Goal: Task Accomplishment & Management: Manage account settings

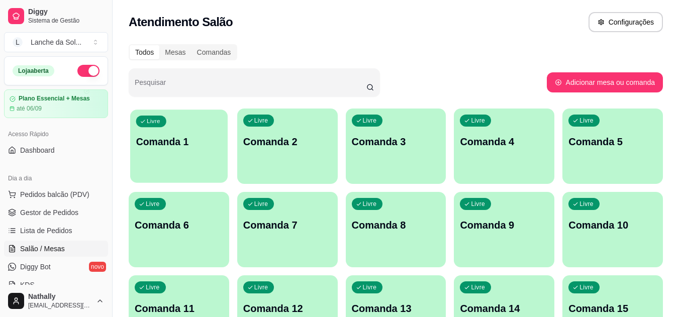
click at [177, 180] on div "button" at bounding box center [178, 177] width 97 height 12
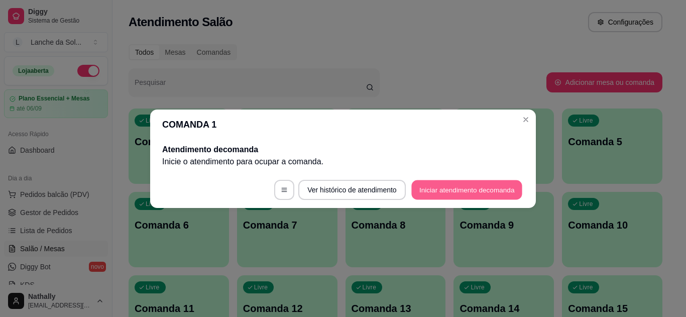
click at [423, 188] on button "Iniciar atendimento de comanda" at bounding box center [466, 190] width 111 height 20
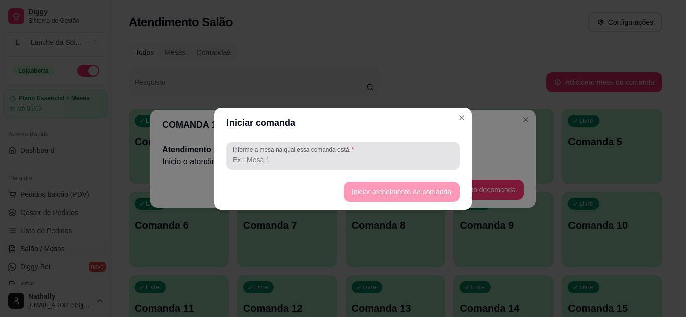
click at [403, 147] on div at bounding box center [343, 156] width 221 height 20
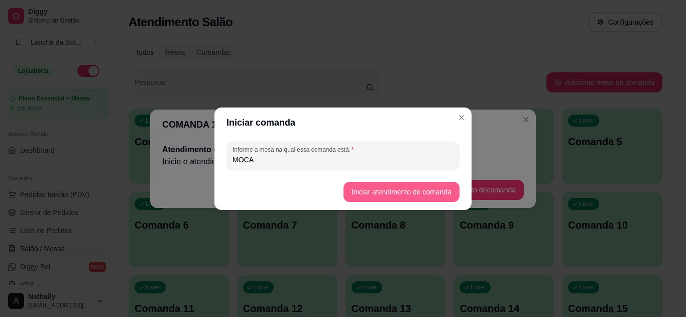
type input "MOCA"
click at [403, 192] on button "Iniciar atendimento de comanda" at bounding box center [401, 192] width 113 height 20
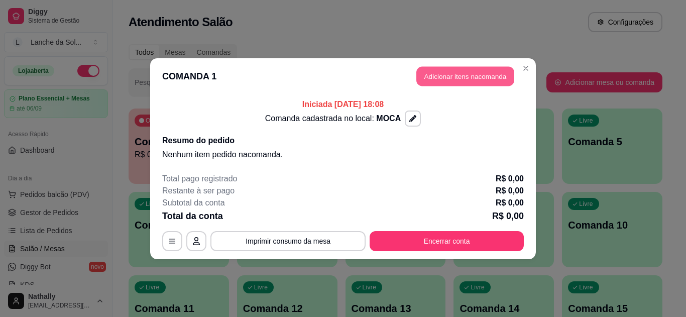
click at [471, 70] on button "Adicionar itens na comanda" at bounding box center [465, 76] width 98 height 20
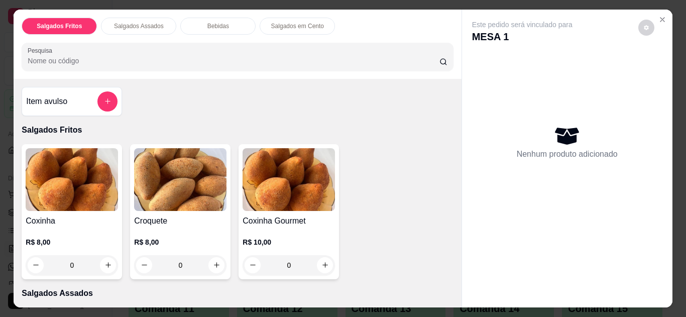
scroll to position [200, 0]
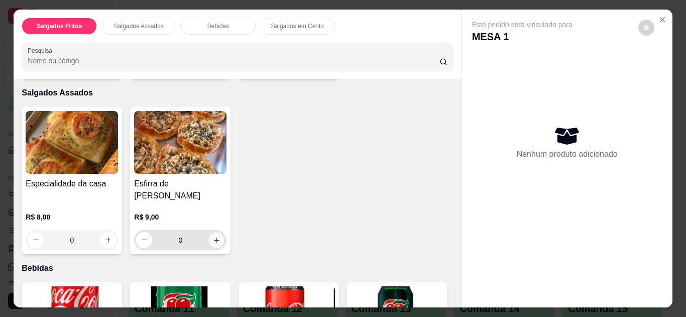
click at [213, 237] on icon "increase-product-quantity" at bounding box center [217, 241] width 8 height 8
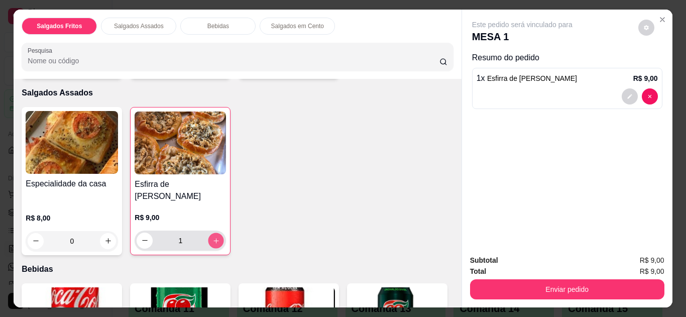
click at [213, 238] on icon "increase-product-quantity" at bounding box center [215, 240] width 5 height 5
type input "2"
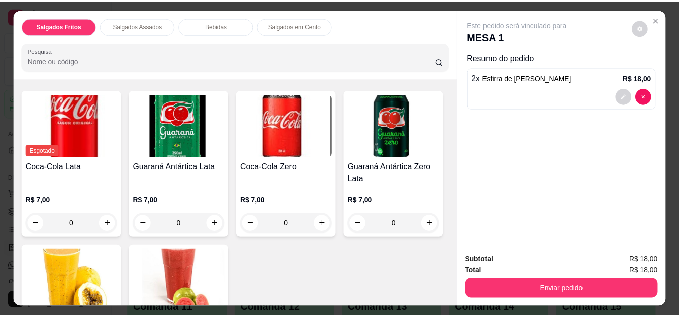
scroll to position [401, 0]
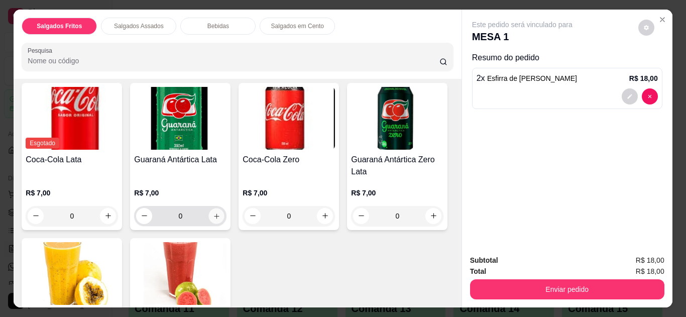
click at [216, 208] on button "increase-product-quantity" at bounding box center [217, 216] width 16 height 16
type input "1"
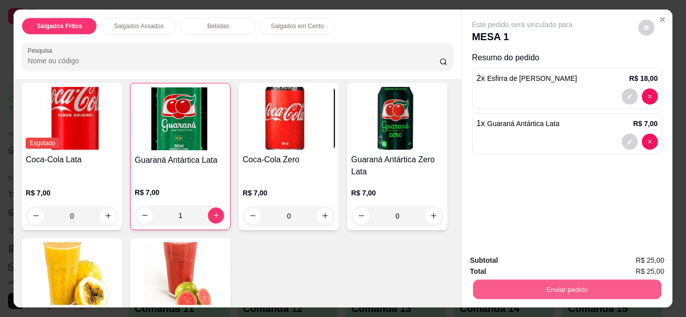
click at [514, 283] on button "Enviar pedido" at bounding box center [567, 290] width 188 height 20
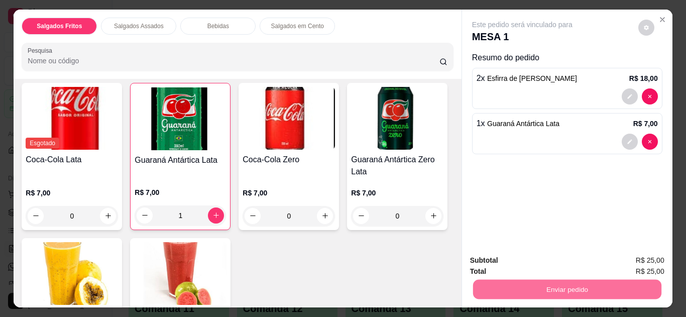
click at [518, 256] on button "Não registrar e enviar pedido" at bounding box center [533, 261] width 101 height 19
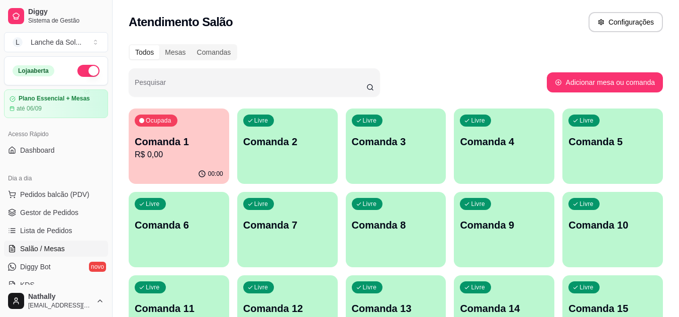
click at [63, 190] on span "Pedidos balcão (PDV)" at bounding box center [54, 194] width 69 height 10
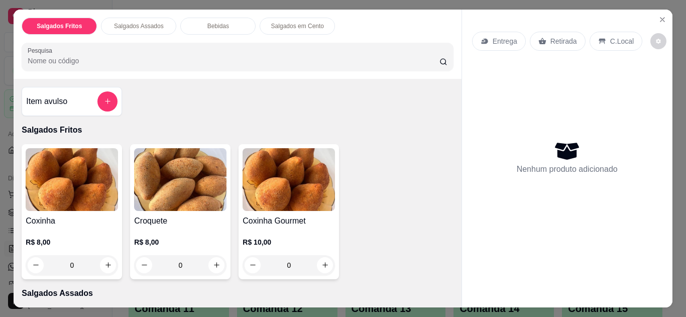
click at [665, 14] on button "Close" at bounding box center [663, 20] width 16 height 16
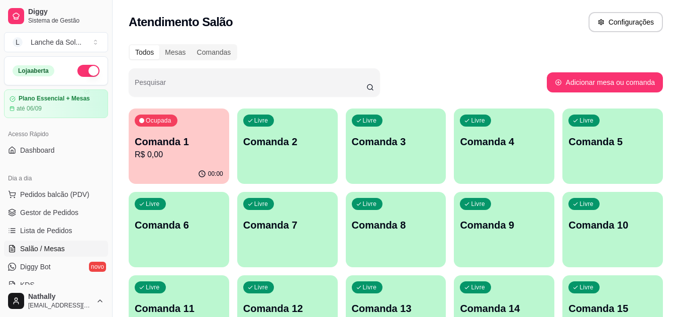
click at [70, 192] on span "Pedidos balcão (PDV)" at bounding box center [54, 194] width 69 height 10
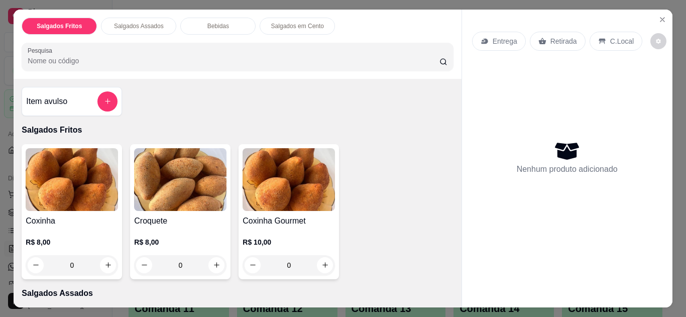
click at [659, 16] on icon "Close" at bounding box center [663, 20] width 8 height 8
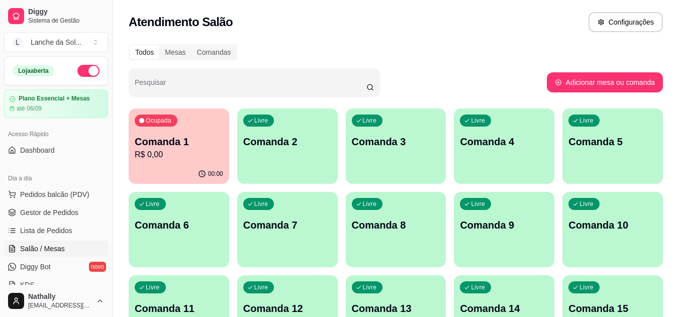
scroll to position [200, 0]
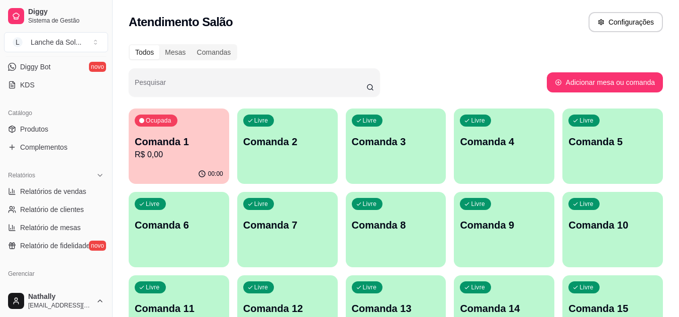
click at [76, 125] on link "Produtos" at bounding box center [56, 129] width 104 height 16
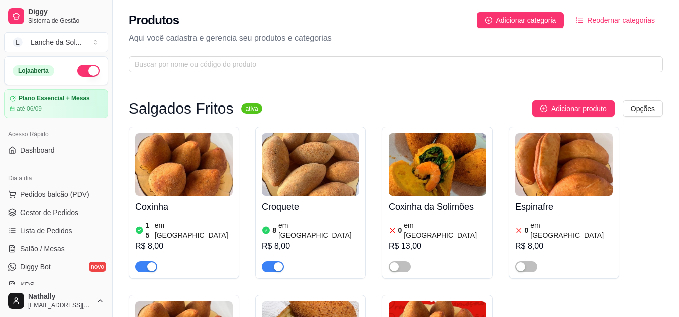
click at [62, 191] on span "Pedidos balcão (PDV)" at bounding box center [54, 194] width 69 height 10
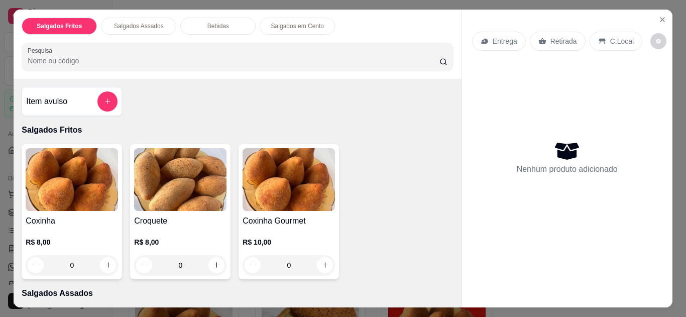
click at [606, 32] on div "C.Local" at bounding box center [616, 41] width 53 height 19
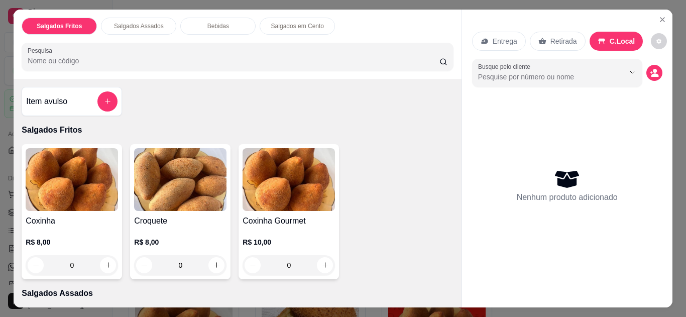
click at [659, 16] on icon "Close" at bounding box center [663, 20] width 8 height 8
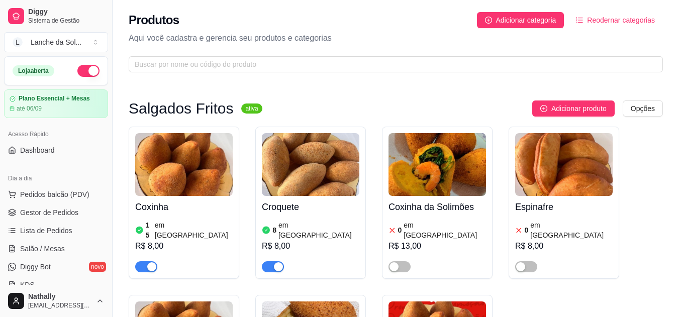
click at [58, 252] on span "Salão / Mesas" at bounding box center [42, 249] width 45 height 10
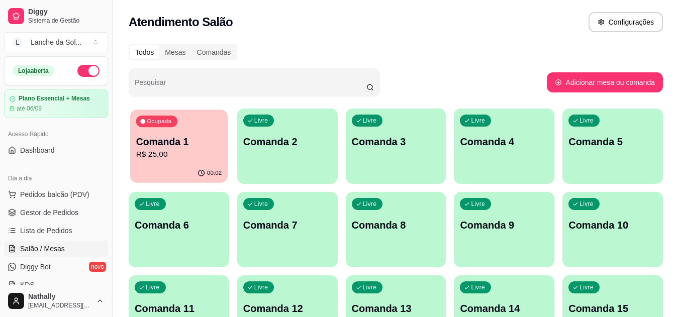
click at [189, 163] on div "Ocupada Comanda 1 R$ 25,00" at bounding box center [178, 137] width 97 height 54
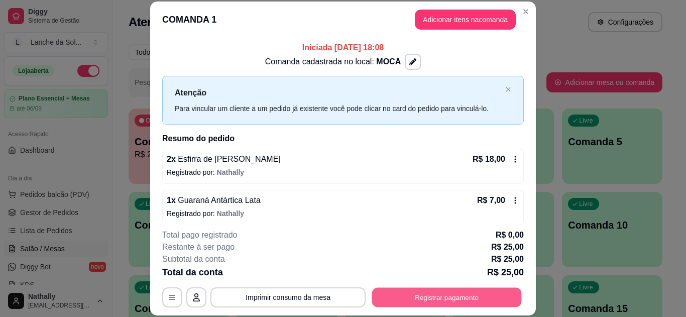
click at [430, 288] on button "Registrar pagamento" at bounding box center [447, 297] width 150 height 20
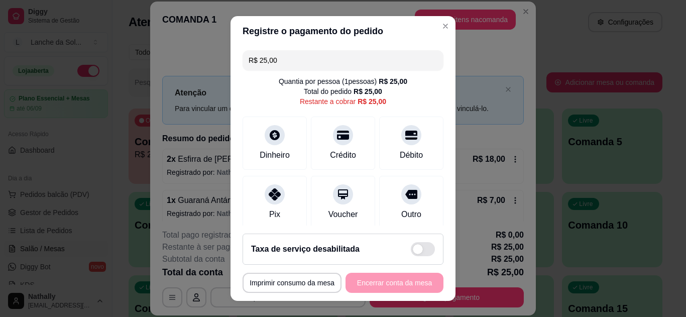
click at [279, 206] on div "Pix" at bounding box center [275, 202] width 64 height 53
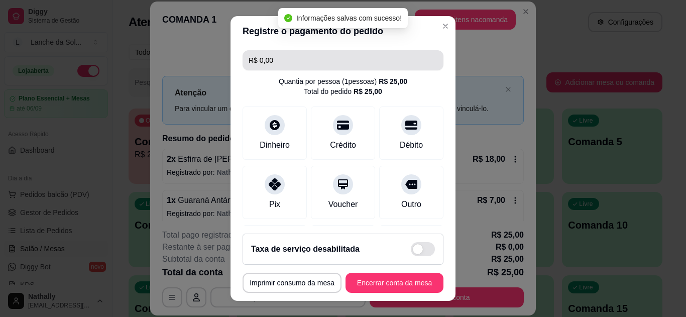
click at [333, 61] on input "R$ 0,00" at bounding box center [343, 60] width 189 height 20
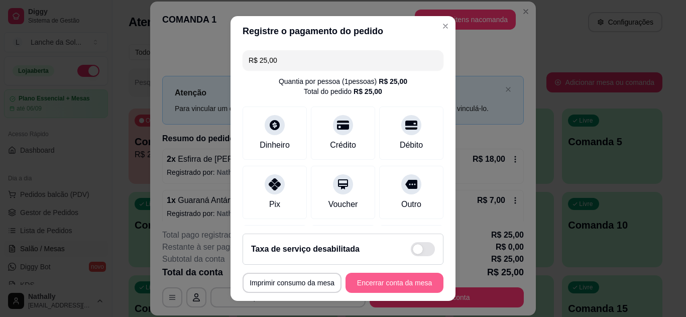
type input "R$ 25,00"
click at [362, 287] on button "Encerrar conta da mesa" at bounding box center [394, 283] width 95 height 20
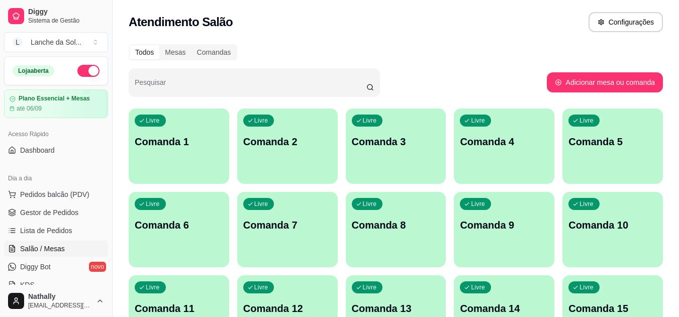
click at [73, 199] on button "Pedidos balcão (PDV)" at bounding box center [56, 194] width 104 height 16
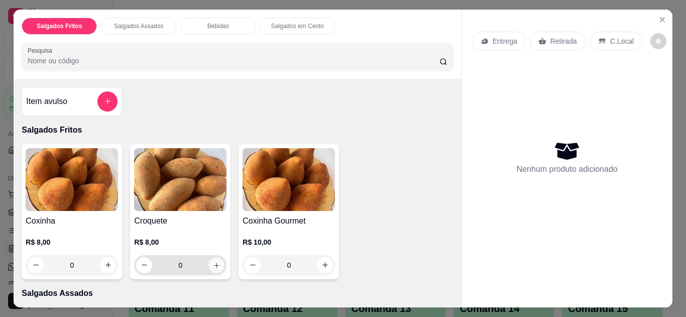
click at [214, 263] on icon "increase-product-quantity" at bounding box center [216, 265] width 5 height 5
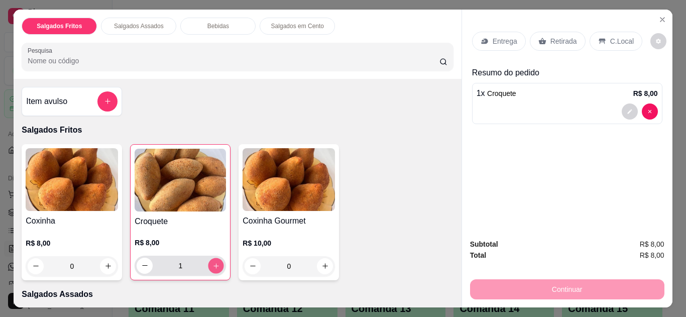
click at [212, 262] on icon "increase-product-quantity" at bounding box center [216, 266] width 8 height 8
type input "3"
click at [108, 263] on icon "increase-product-quantity" at bounding box center [108, 267] width 8 height 8
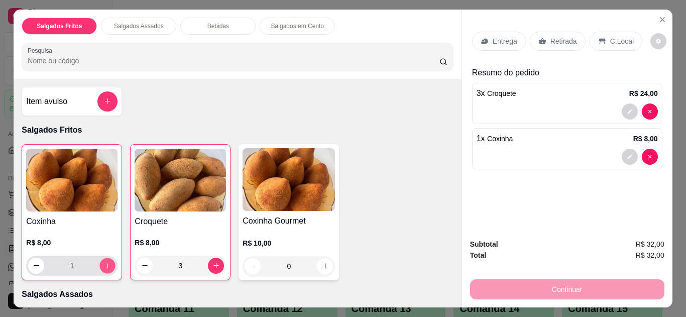
click at [108, 260] on button "increase-product-quantity" at bounding box center [108, 266] width 16 height 16
type input "3"
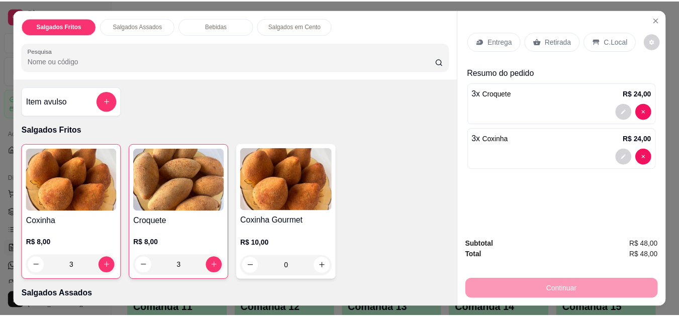
scroll to position [200, 0]
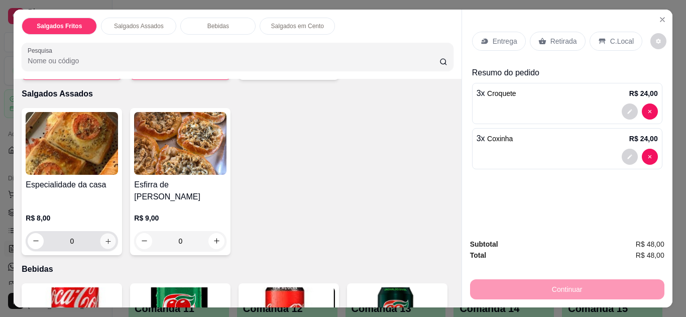
click at [104, 238] on icon "increase-product-quantity" at bounding box center [108, 242] width 8 height 8
type input "1"
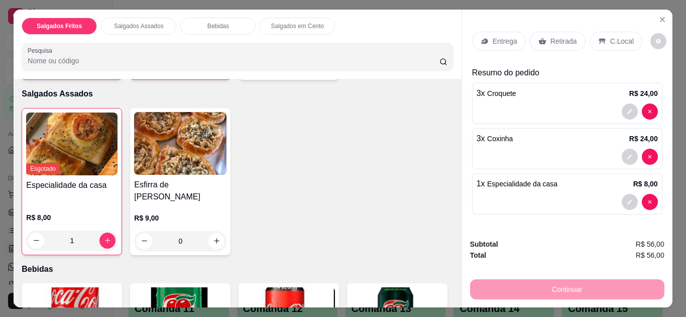
click at [610, 36] on p "C.Local" at bounding box center [622, 41] width 24 height 10
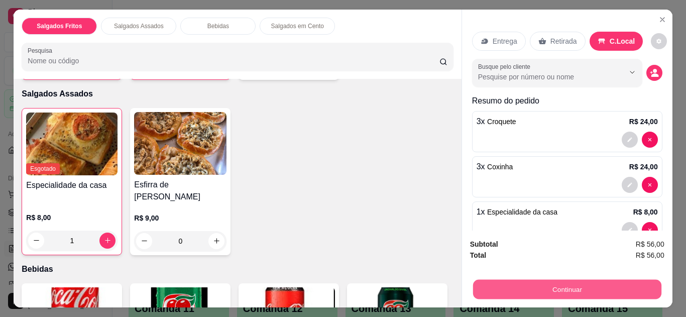
click at [563, 283] on button "Continuar" at bounding box center [567, 290] width 188 height 20
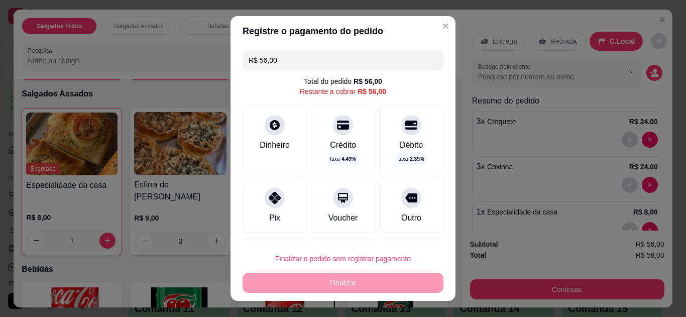
click at [260, 139] on div "Dinheiro" at bounding box center [275, 145] width 30 height 12
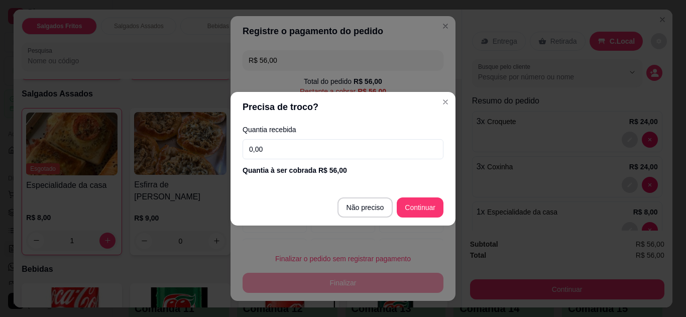
click at [268, 149] on input "0,00" at bounding box center [343, 149] width 201 height 20
type input "56,00"
type input "R$ 0,00"
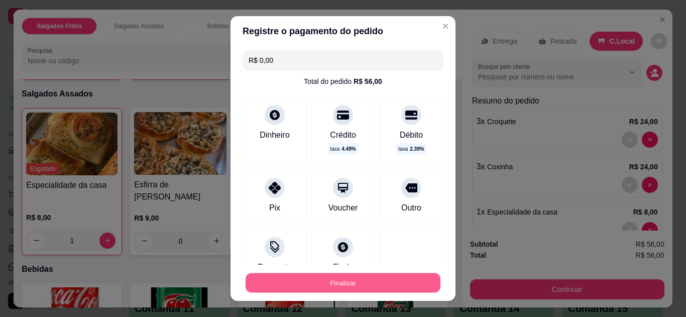
click at [356, 276] on button "Finalizar" at bounding box center [343, 283] width 195 height 20
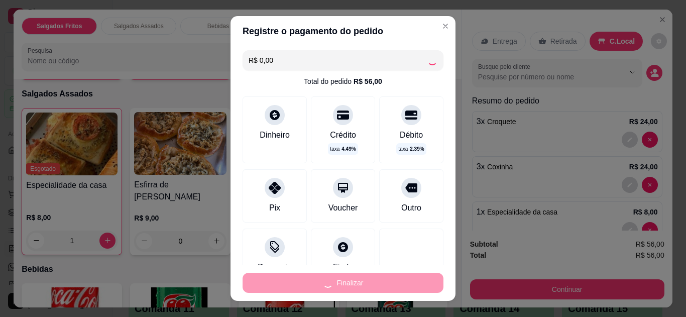
type input "0"
type input "-R$ 56,00"
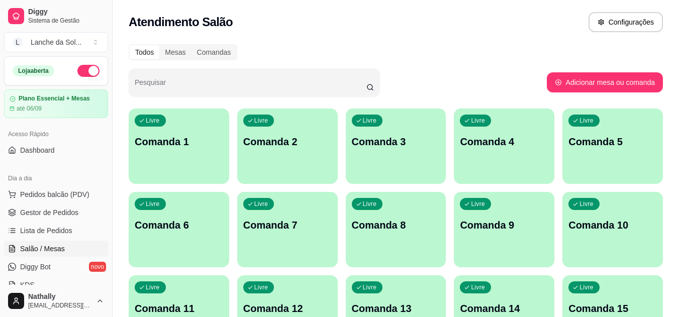
click at [77, 190] on span "Pedidos balcão (PDV)" at bounding box center [54, 194] width 69 height 10
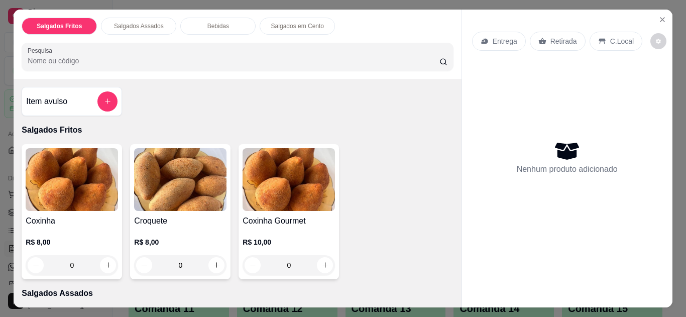
click at [655, 12] on button "Close" at bounding box center [663, 20] width 16 height 16
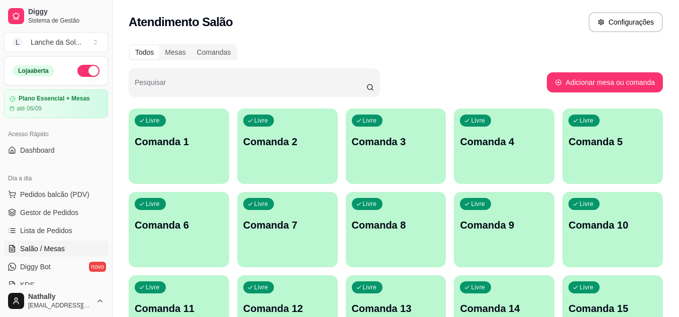
click at [76, 215] on span "Gestor de Pedidos" at bounding box center [49, 212] width 58 height 10
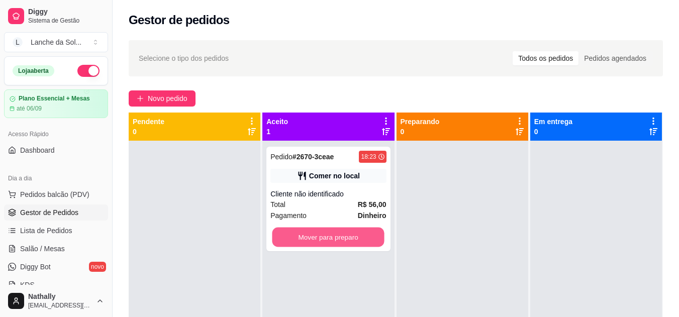
click at [289, 230] on button "Mover para preparo" at bounding box center [328, 238] width 112 height 20
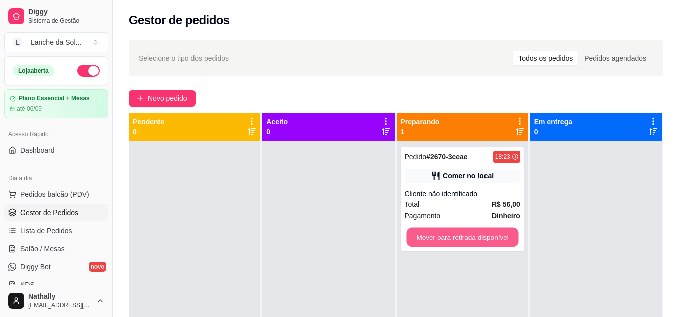
click at [444, 231] on button "Mover para retirada disponível" at bounding box center [462, 238] width 112 height 20
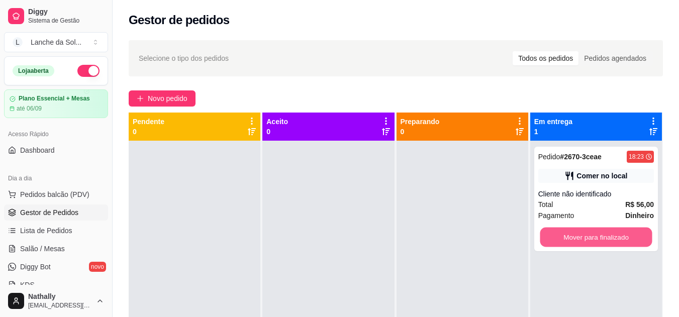
click at [569, 232] on button "Mover para finalizado" at bounding box center [596, 238] width 112 height 20
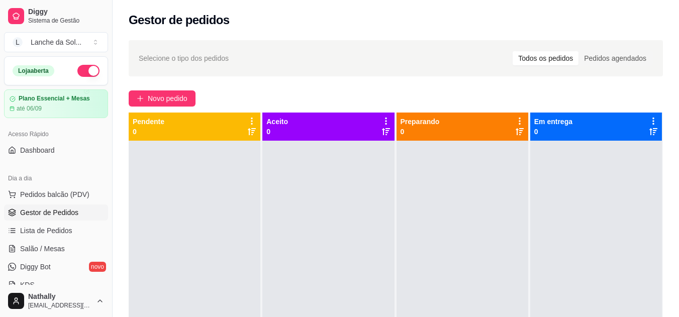
scroll to position [200, 0]
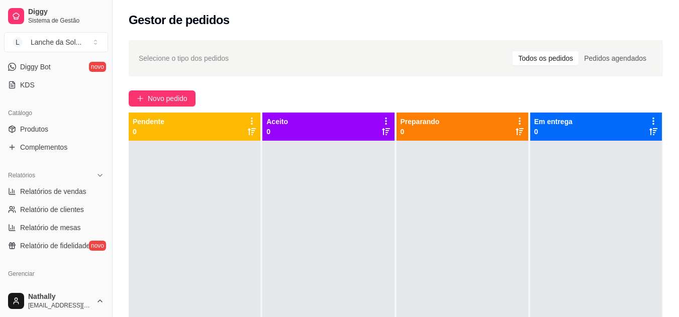
click at [67, 127] on link "Produtos" at bounding box center [56, 129] width 104 height 16
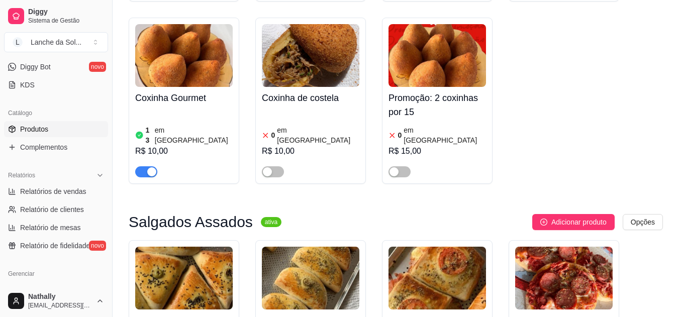
scroll to position [555, 0]
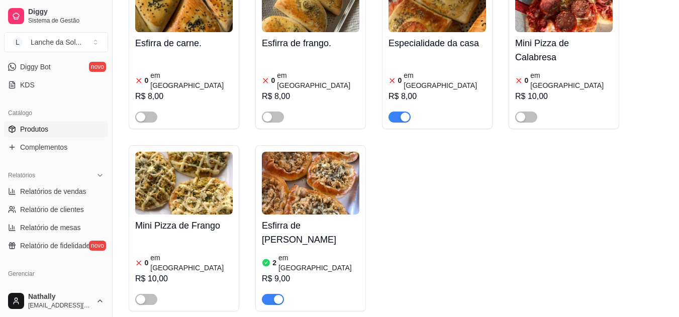
click at [394, 112] on span "button" at bounding box center [399, 117] width 22 height 11
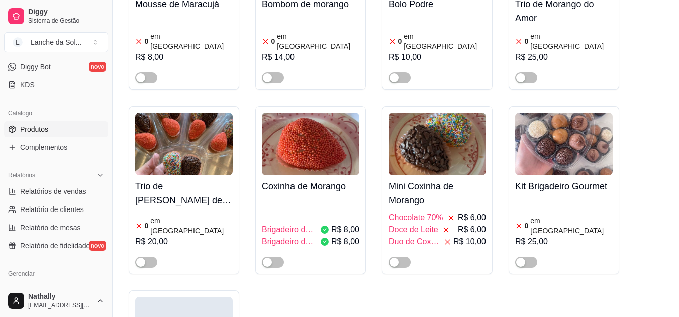
scroll to position [2773, 0]
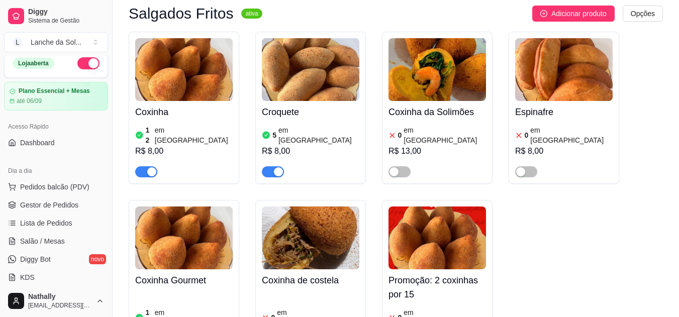
scroll to position [0, 0]
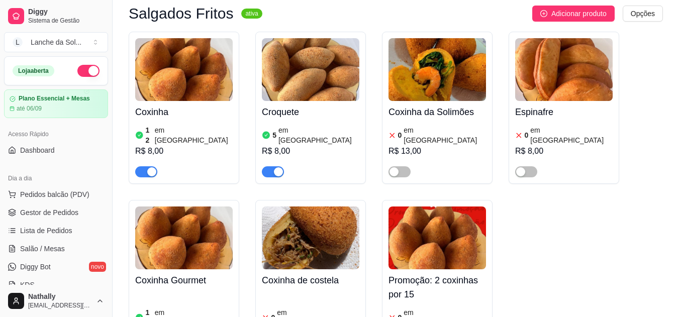
click at [61, 192] on span "Pedidos balcão (PDV)" at bounding box center [54, 194] width 69 height 10
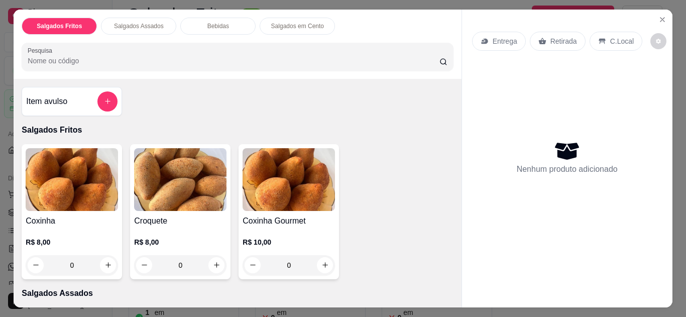
click at [661, 16] on icon "Close" at bounding box center [663, 20] width 8 height 8
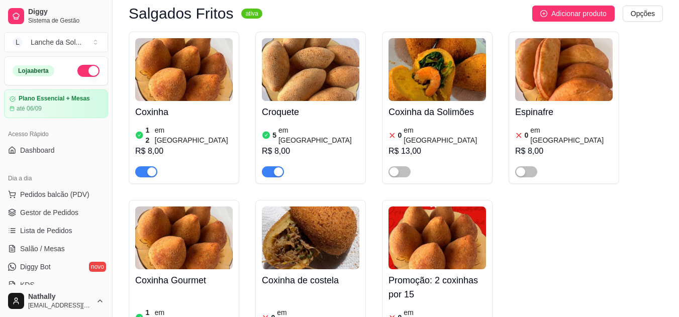
click at [50, 217] on span "Gestor de Pedidos" at bounding box center [49, 212] width 58 height 10
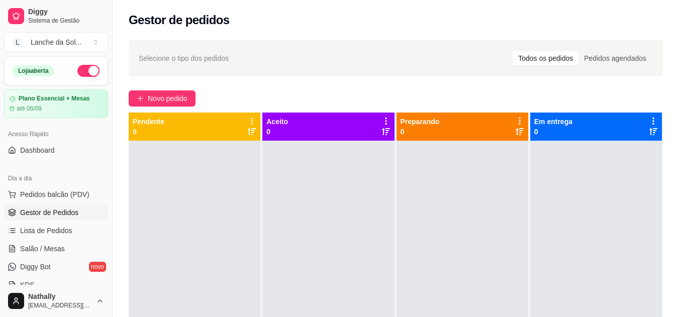
click at [62, 196] on span "Pedidos balcão (PDV)" at bounding box center [54, 194] width 69 height 10
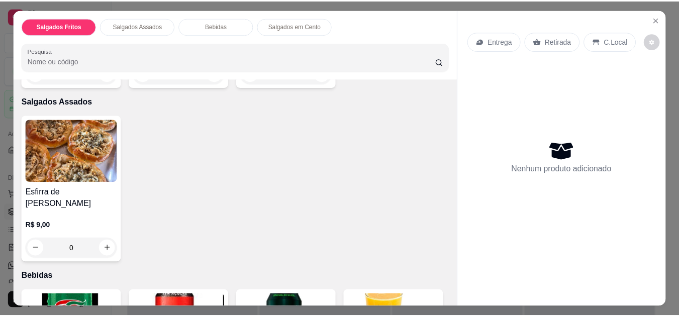
scroll to position [200, 0]
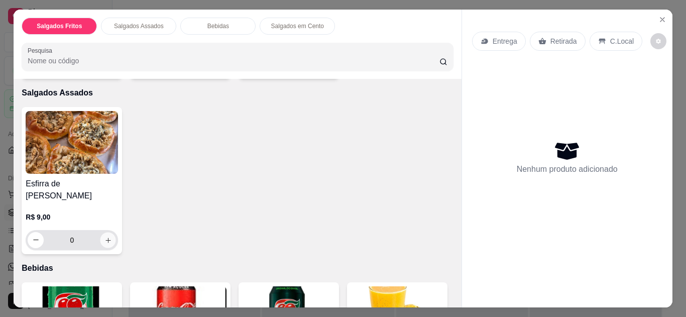
click at [106, 237] on icon "increase-product-quantity" at bounding box center [108, 241] width 8 height 8
type input "1"
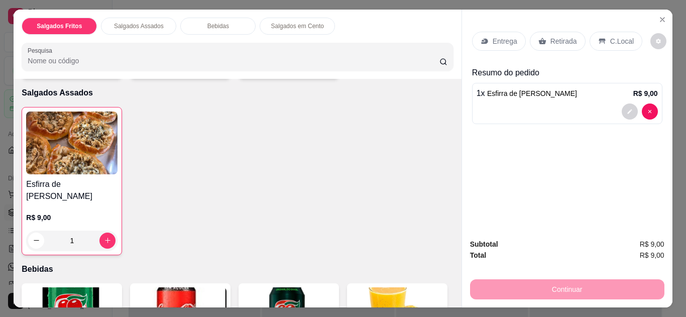
click at [610, 36] on p "C.Local" at bounding box center [622, 41] width 24 height 10
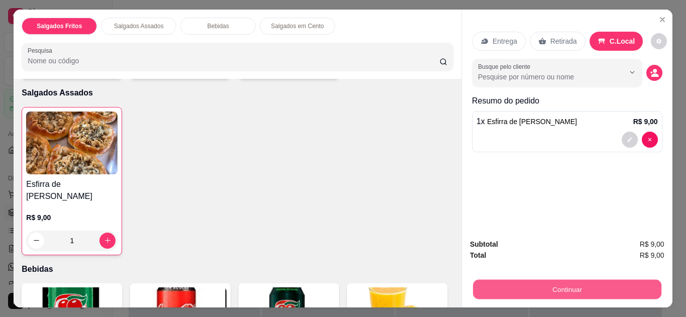
click at [511, 289] on button "Continuar" at bounding box center [567, 290] width 188 height 20
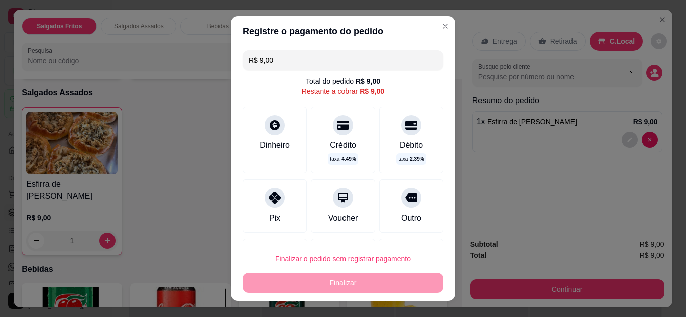
click at [273, 198] on icon at bounding box center [275, 198] width 12 height 12
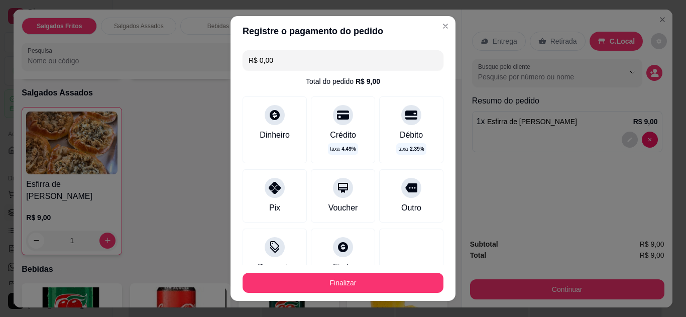
click at [310, 58] on input "R$ 0,00" at bounding box center [343, 60] width 189 height 20
type input "R$ 9,00"
click at [265, 192] on div at bounding box center [275, 188] width 20 height 20
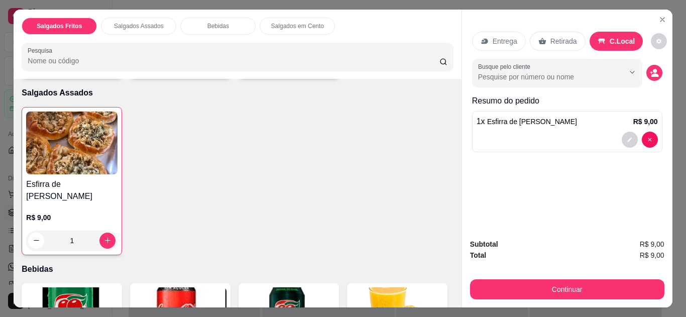
click at [659, 16] on icon "Close" at bounding box center [663, 20] width 8 height 8
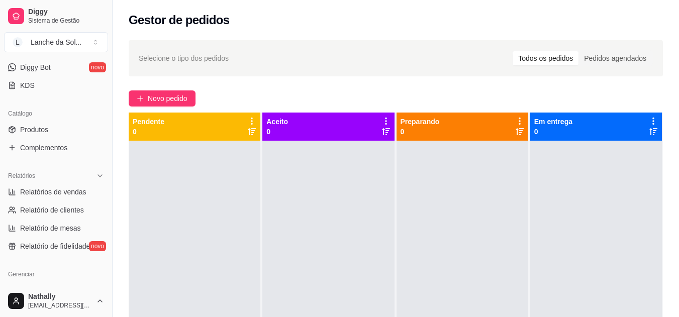
scroll to position [200, 0]
click at [78, 132] on link "Produtos" at bounding box center [56, 129] width 104 height 16
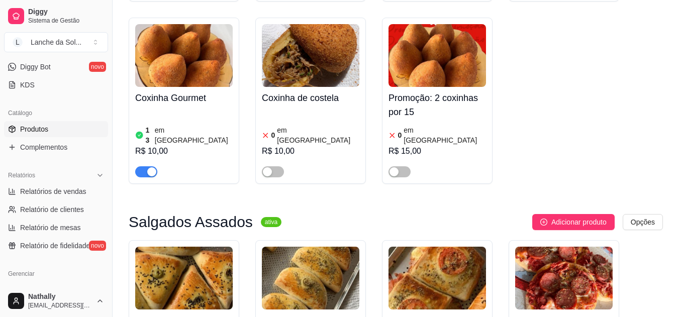
scroll to position [555, 0]
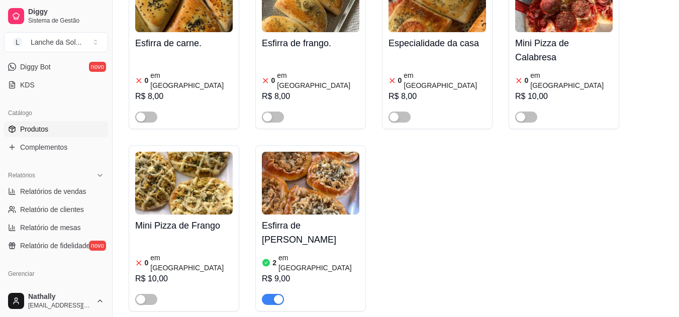
click at [293, 167] on img at bounding box center [310, 183] width 97 height 63
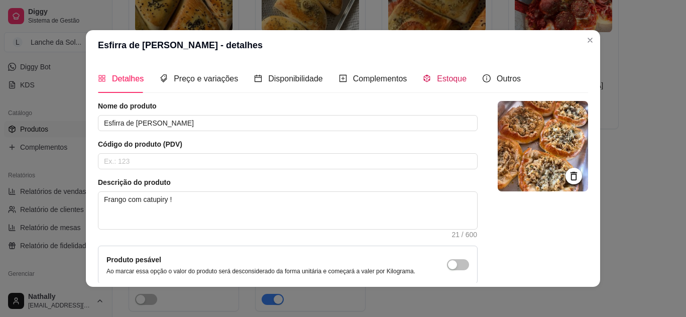
click at [444, 78] on span "Estoque" at bounding box center [452, 78] width 30 height 9
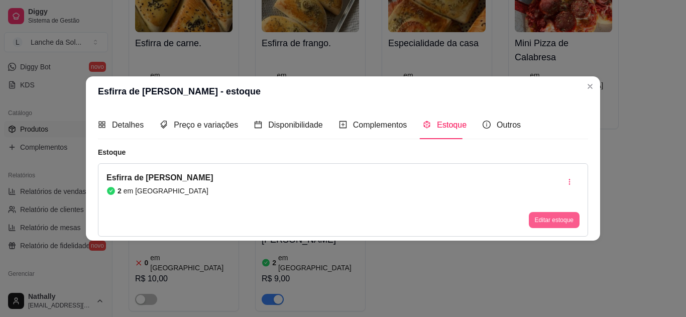
click at [543, 216] on button "Editar estoque" at bounding box center [554, 220] width 51 height 16
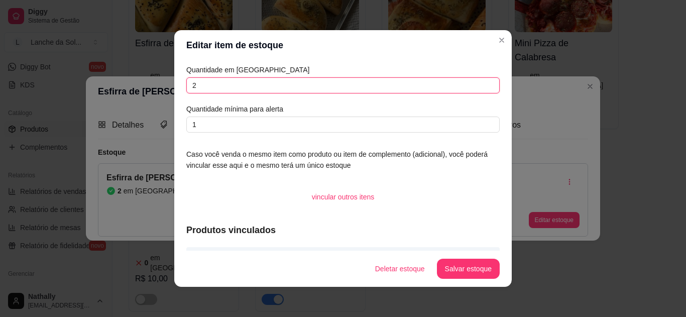
click at [426, 77] on input "2" at bounding box center [342, 85] width 313 height 16
type input "1"
click at [453, 268] on button "Salvar estoque" at bounding box center [468, 269] width 61 height 20
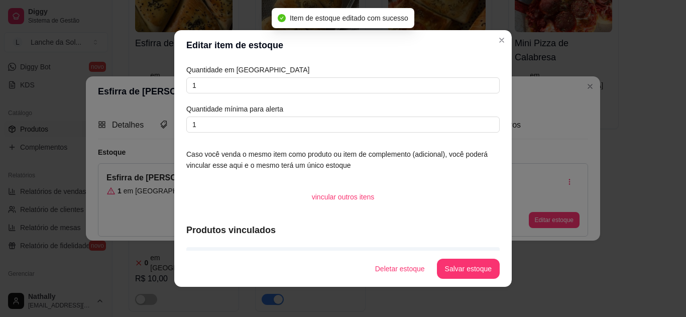
click at [498, 37] on section "Editar item de estoque Quantidade em estoque 1 Quantidade mínima para alerta 1 …" at bounding box center [343, 158] width 338 height 257
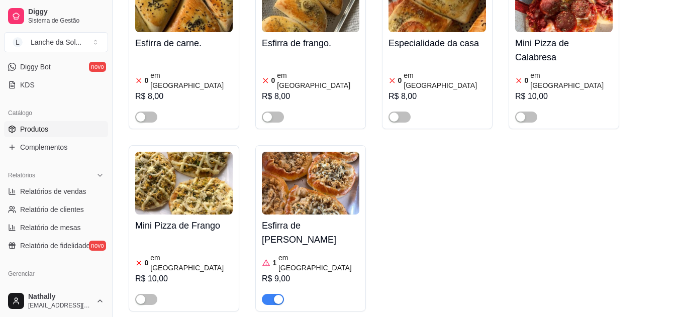
click at [108, 66] on button "Toggle Sidebar" at bounding box center [112, 158] width 8 height 317
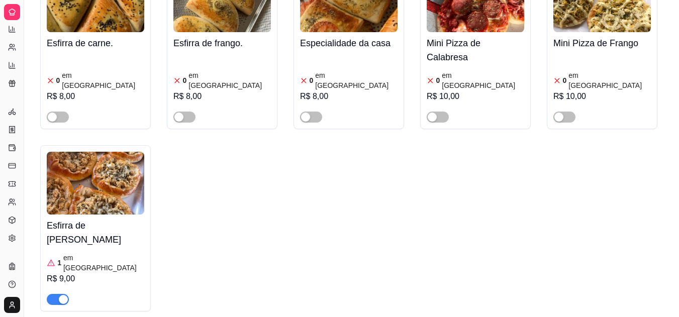
scroll to position [121, 0]
click at [24, 87] on button "Toggle Sidebar" at bounding box center [24, 158] width 8 height 317
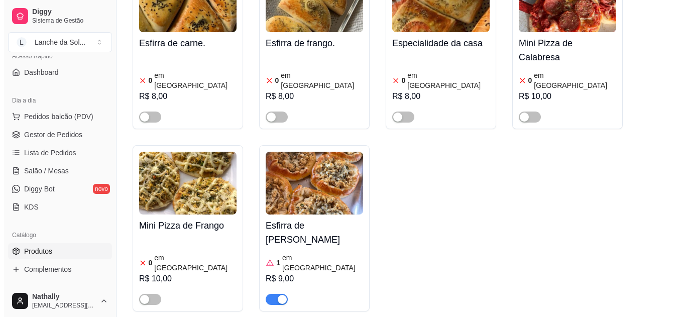
scroll to position [51, 0]
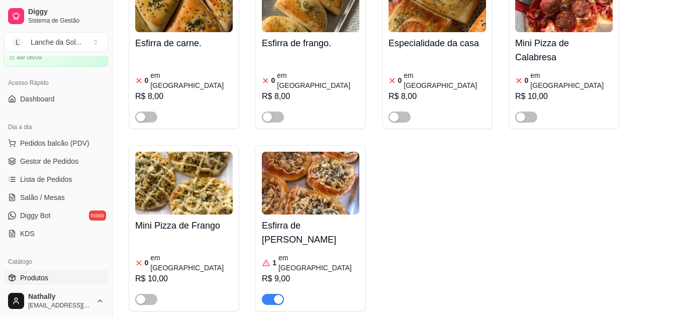
click at [58, 142] on span "Pedidos balcão (PDV)" at bounding box center [54, 143] width 69 height 10
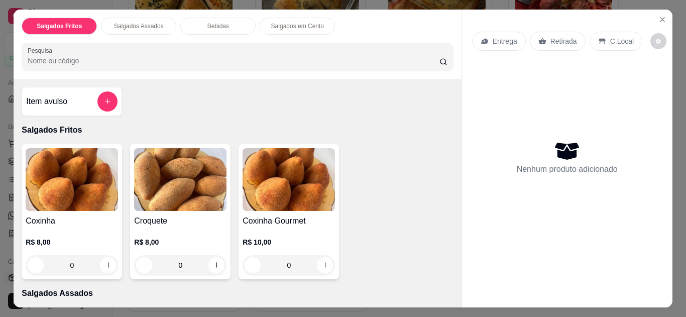
click at [610, 36] on p "C.Local" at bounding box center [622, 41] width 24 height 10
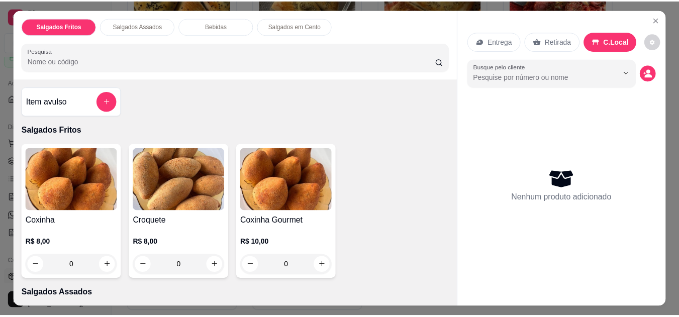
scroll to position [200, 0]
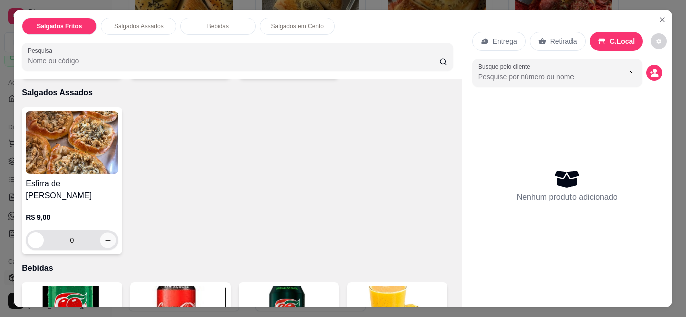
click at [104, 237] on icon "increase-product-quantity" at bounding box center [108, 241] width 8 height 8
type input "1"
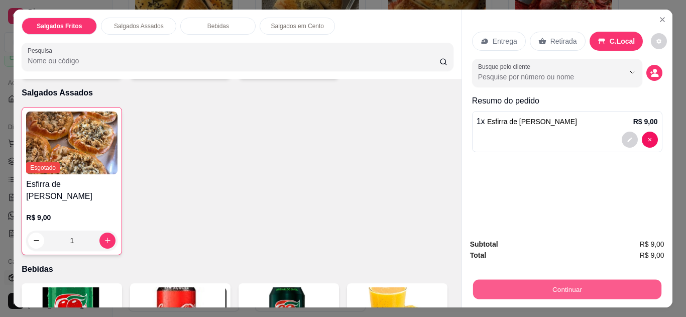
click at [525, 280] on button "Continuar" at bounding box center [567, 290] width 188 height 20
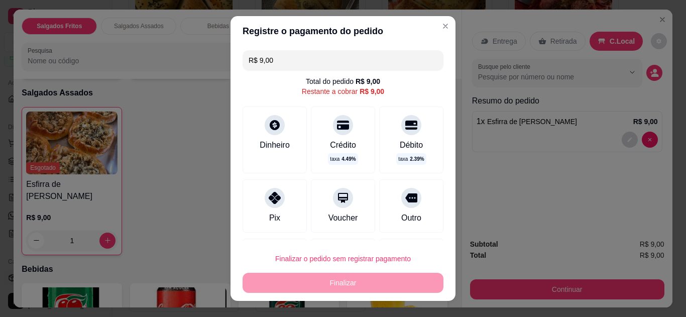
click at [411, 195] on div "Outro" at bounding box center [411, 205] width 64 height 53
type input "R$ 0,00"
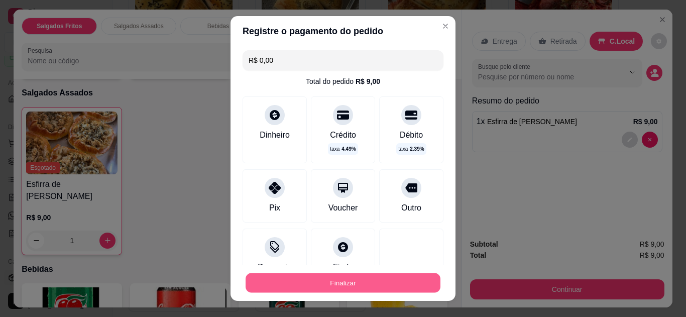
click at [388, 283] on button "Finalizar" at bounding box center [343, 283] width 195 height 20
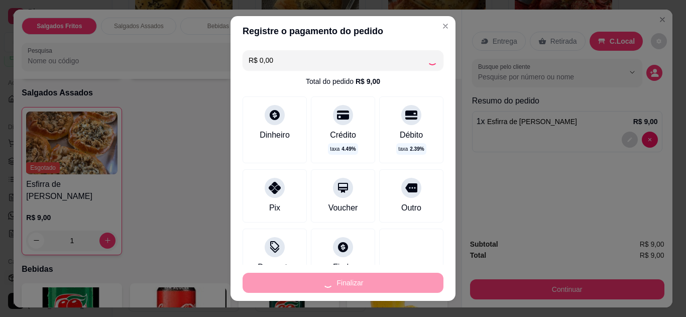
type input "0"
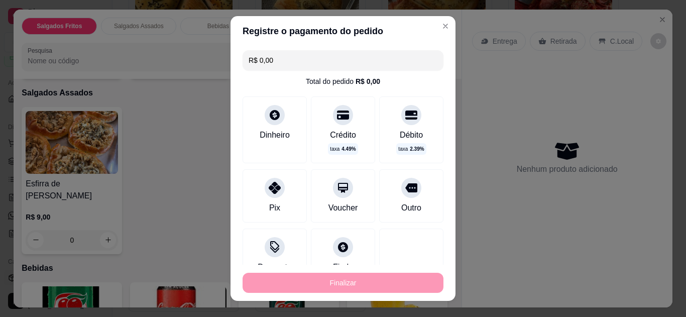
type input "-R$ 9,00"
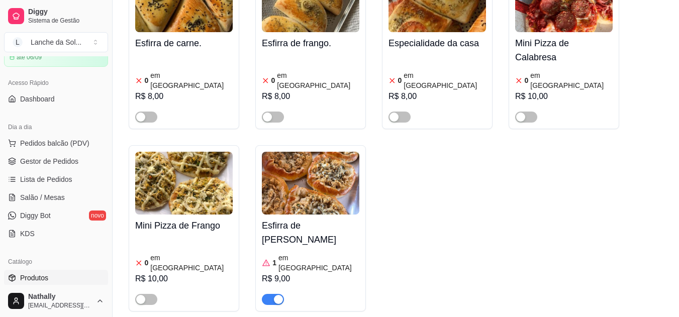
click at [299, 215] on div "Esfirra de [PERSON_NAME] 1 em estoque R$ 9,00" at bounding box center [310, 260] width 97 height 90
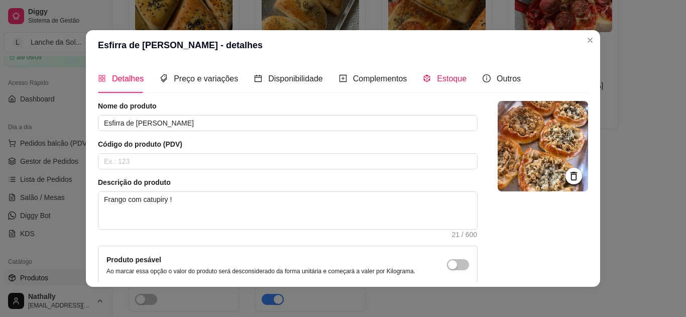
click at [425, 81] on div "Estoque" at bounding box center [445, 78] width 44 height 13
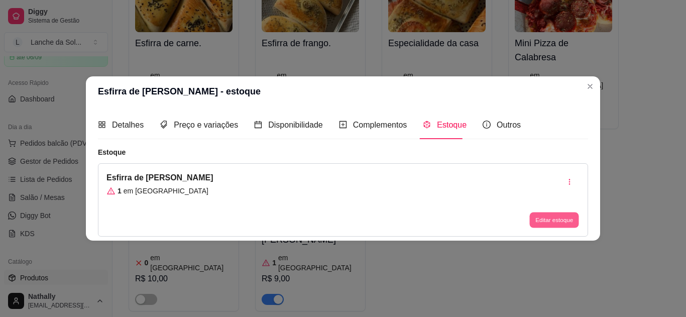
click at [547, 212] on button "Editar estoque" at bounding box center [553, 220] width 49 height 16
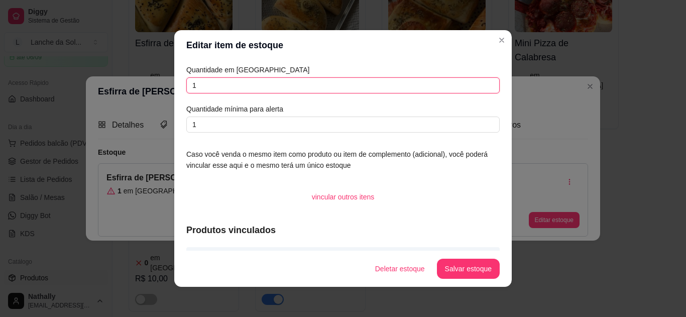
click at [477, 87] on input "1" at bounding box center [342, 85] width 313 height 16
type input "0"
click at [460, 274] on button "Salvar estoque" at bounding box center [468, 269] width 61 height 20
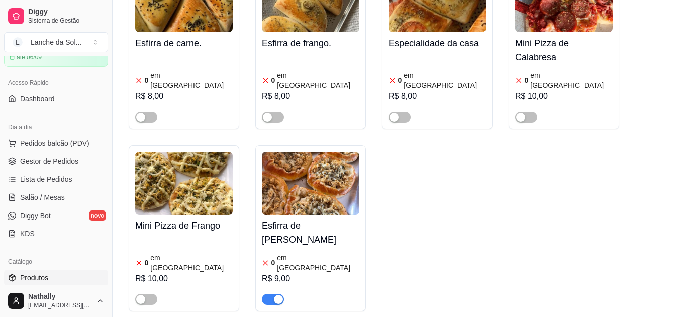
click at [267, 294] on span "button" at bounding box center [273, 299] width 22 height 11
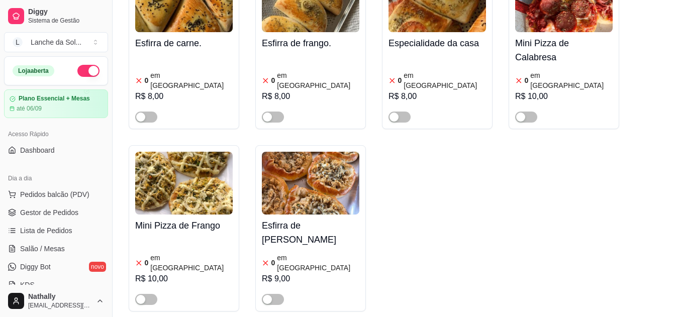
click at [77, 66] on button "button" at bounding box center [88, 71] width 22 height 12
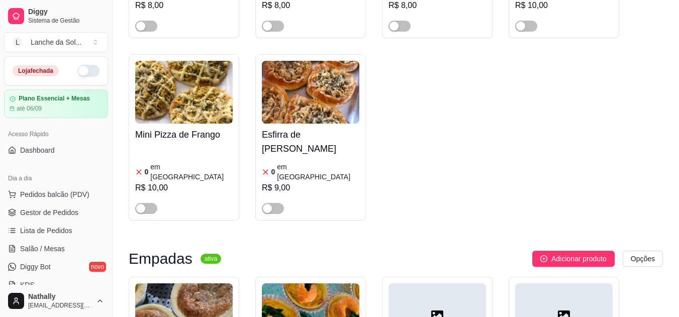
scroll to position [631, 0]
